Goal: Complete application form

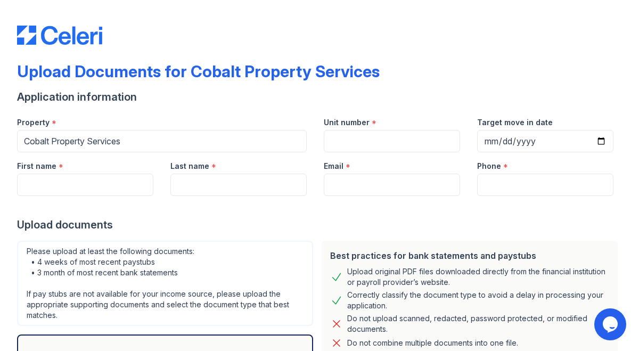
scroll to position [44, 0]
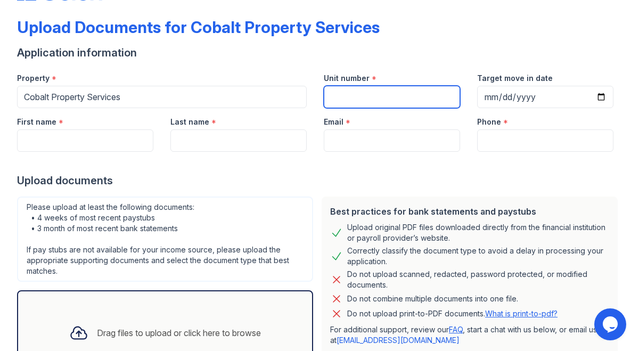
click at [387, 103] on input "Unit number" at bounding box center [392, 97] width 136 height 22
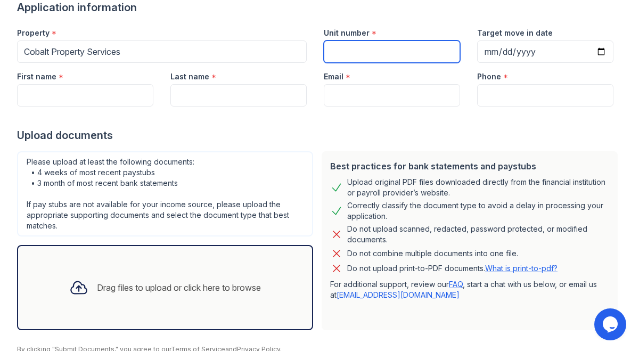
scroll to position [89, 0]
type input "418"
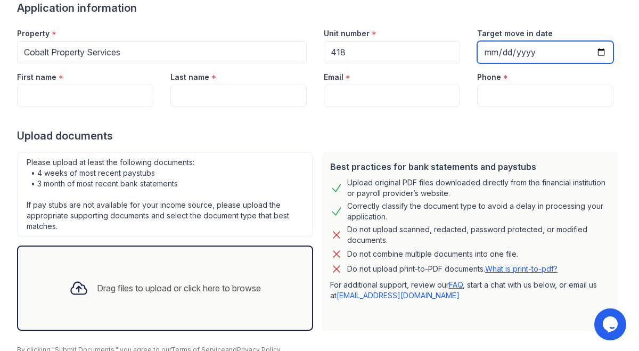
click at [592, 50] on input "Target move in date" at bounding box center [545, 52] width 136 height 22
click at [605, 54] on input "Target move in date" at bounding box center [545, 52] width 136 height 22
type input "[DATE]"
click at [158, 93] on div "First name *" at bounding box center [85, 85] width 153 height 44
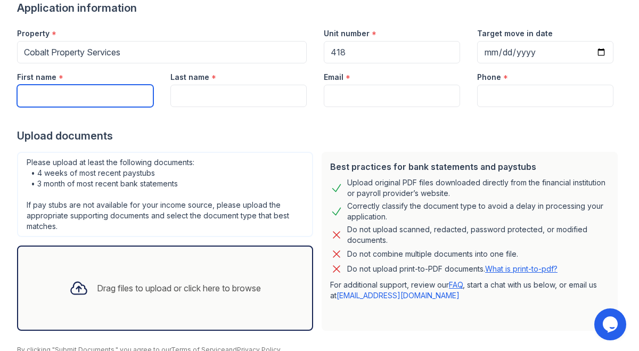
click at [131, 94] on input "First name" at bounding box center [85, 96] width 136 height 22
type input "[PERSON_NAME]"
type input "[EMAIL_ADDRESS][PERSON_NAME][DOMAIN_NAME]"
type input "6783677048"
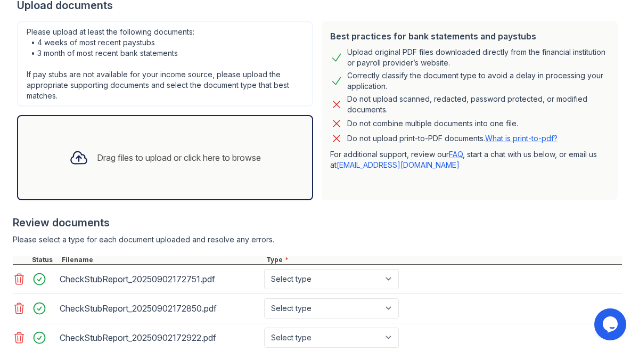
scroll to position [294, 0]
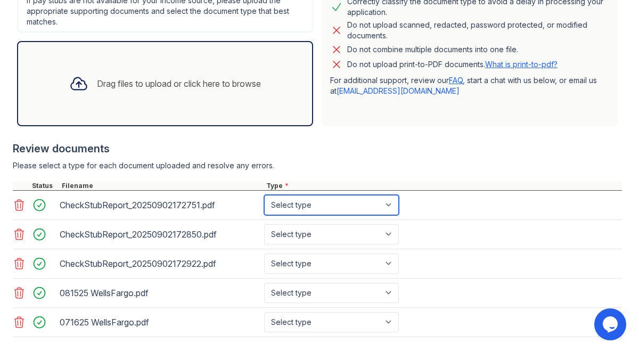
click at [360, 204] on select "Select type Paystub Bank Statement Offer Letter Tax Documents Benefit Award Let…" at bounding box center [331, 205] width 135 height 20
select select "paystub"
click at [264, 195] on select "Select type Paystub Bank Statement Offer Letter Tax Documents Benefit Award Let…" at bounding box center [331, 205] width 135 height 20
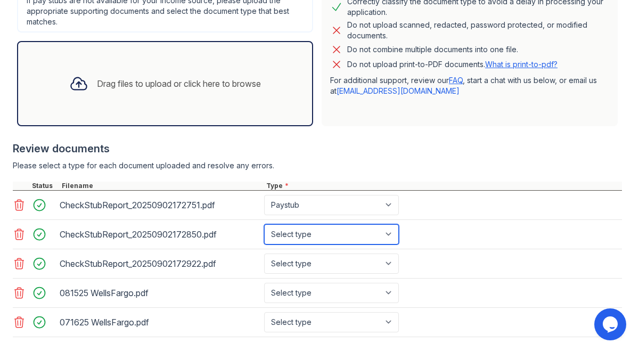
click at [364, 226] on select "Select type Paystub Bank Statement Offer Letter Tax Documents Benefit Award Let…" at bounding box center [331, 234] width 135 height 20
select select "paystub"
click at [264, 224] on select "Select type Paystub Bank Statement Offer Letter Tax Documents Benefit Award Let…" at bounding box center [331, 234] width 135 height 20
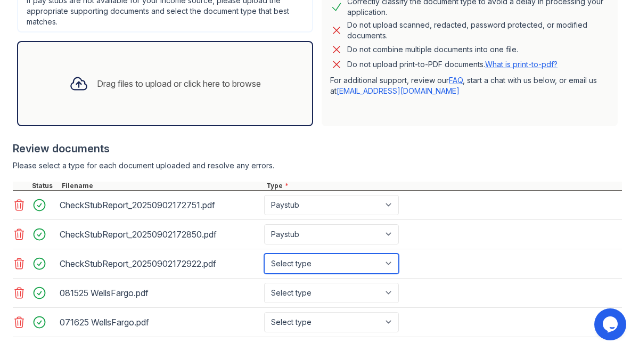
click at [353, 265] on select "Select type Paystub Bank Statement Offer Letter Tax Documents Benefit Award Let…" at bounding box center [331, 264] width 135 height 20
select select "paystub"
click at [264, 254] on select "Select type Paystub Bank Statement Offer Letter Tax Documents Benefit Award Let…" at bounding box center [331, 264] width 135 height 20
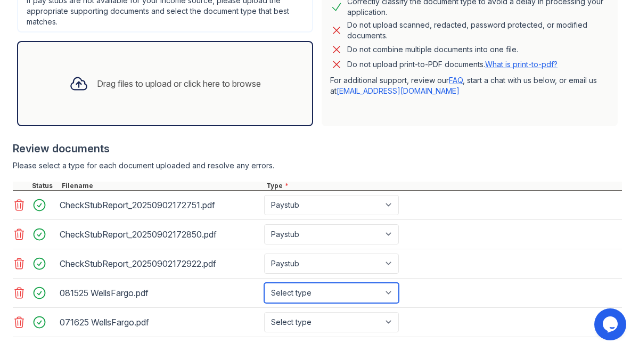
click at [346, 294] on select "Select type Paystub Bank Statement Offer Letter Tax Documents Benefit Award Let…" at bounding box center [331, 293] width 135 height 20
select select "bank_statement"
click at [264, 283] on select "Select type Paystub Bank Statement Offer Letter Tax Documents Benefit Award Let…" at bounding box center [331, 293] width 135 height 20
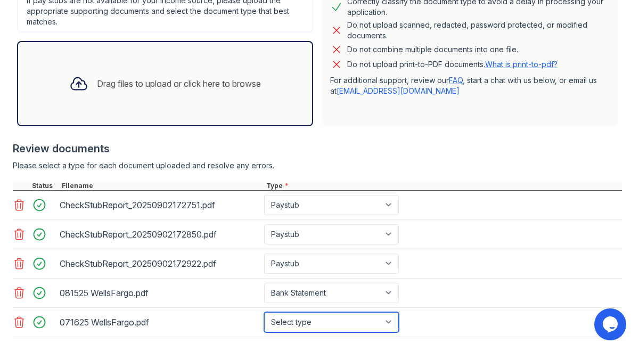
click at [358, 319] on select "Select type Paystub Bank Statement Offer Letter Tax Documents Benefit Award Let…" at bounding box center [331, 322] width 135 height 20
select select "bank_statement"
click at [264, 312] on select "Select type Paystub Bank Statement Offer Letter Tax Documents Benefit Award Let…" at bounding box center [331, 322] width 135 height 20
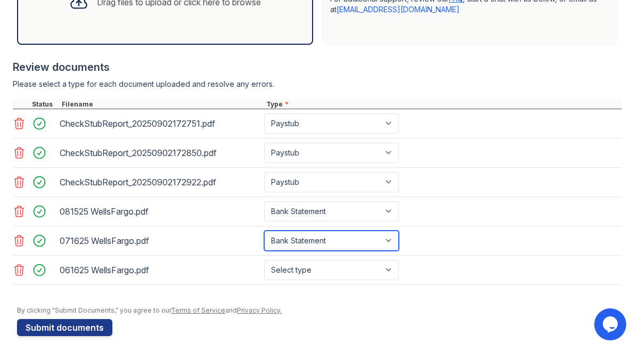
scroll to position [382, 0]
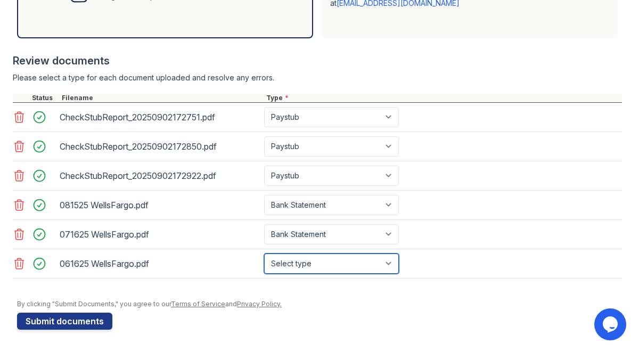
click at [350, 267] on select "Select type Paystub Bank Statement Offer Letter Tax Documents Benefit Award Let…" at bounding box center [331, 264] width 135 height 20
select select "bank_statement"
click at [264, 254] on select "Select type Paystub Bank Statement Offer Letter Tax Documents Benefit Award Let…" at bounding box center [331, 264] width 135 height 20
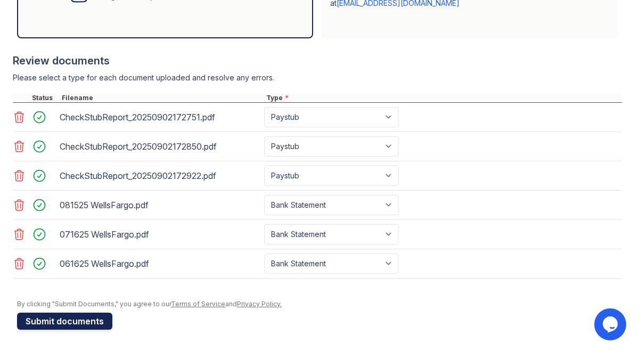
click at [54, 322] on button "Submit documents" at bounding box center [64, 321] width 95 height 17
